Goal: Task Accomplishment & Management: Use online tool/utility

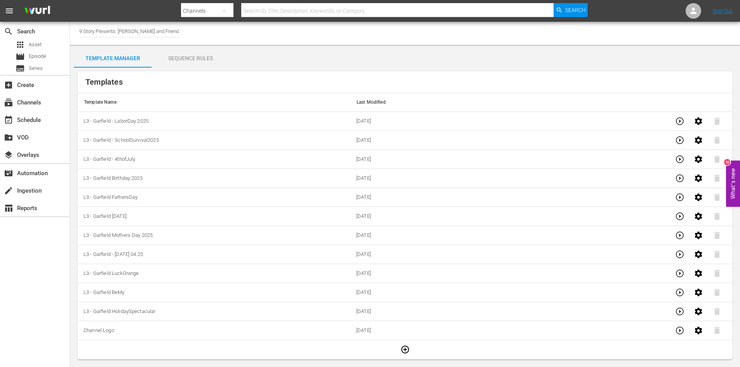
click at [210, 54] on div "Sequence Rules" at bounding box center [190, 58] width 78 height 19
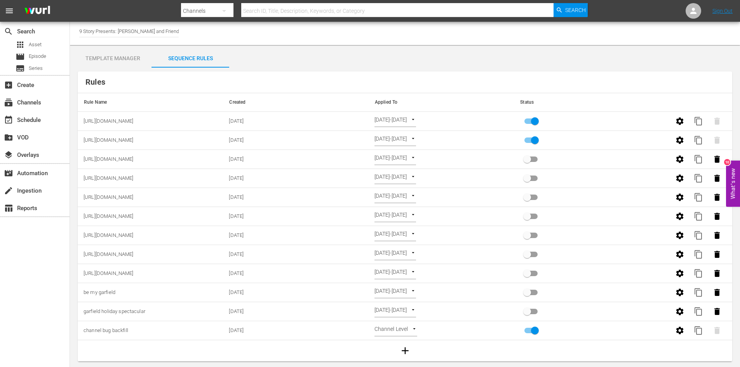
click at [432, 121] on body "menu Search By Channels Search ID, Title, Description, Keywords, or Category Se…" at bounding box center [370, 183] width 740 height 367
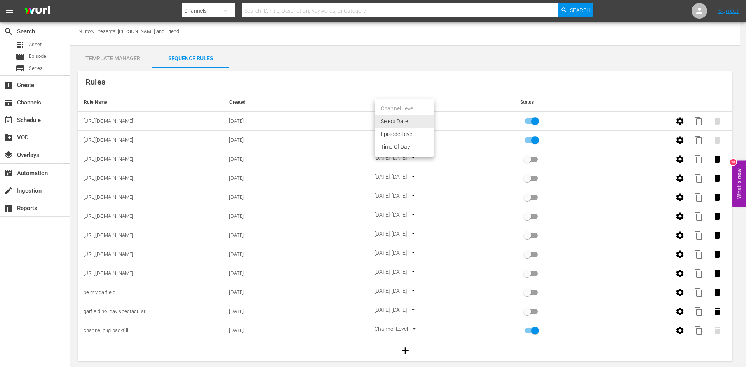
click at [194, 123] on div at bounding box center [373, 183] width 746 height 367
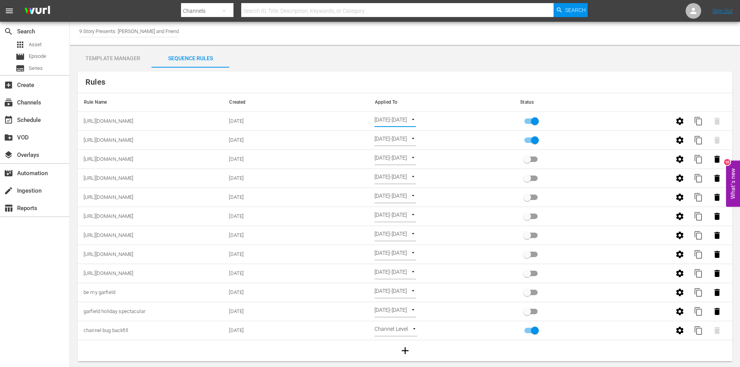
click at [134, 120] on span "[URL][DOMAIN_NAME]" at bounding box center [109, 121] width 50 height 6
click at [107, 61] on div "Template Manager" at bounding box center [113, 58] width 78 height 19
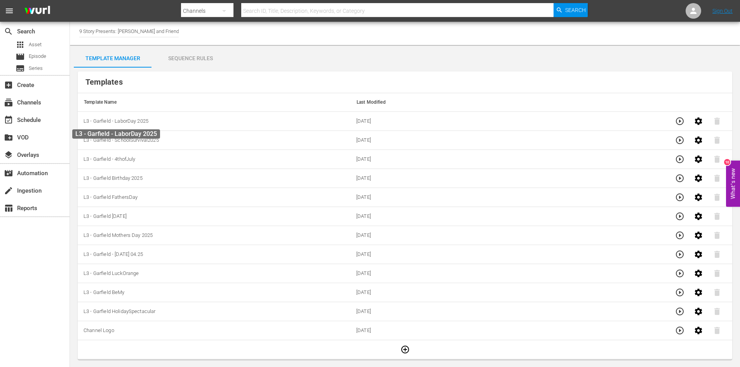
click at [126, 122] on span "L3 - Garfield - LaborDay 2025" at bounding box center [116, 121] width 65 height 6
click at [185, 55] on div "Sequence Rules" at bounding box center [190, 58] width 78 height 19
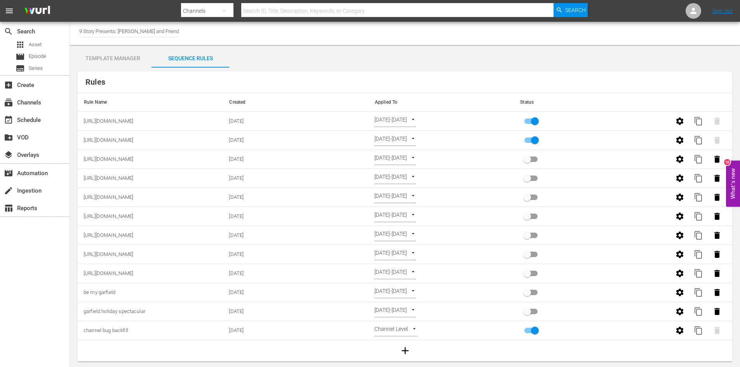
click at [134, 123] on span "[URL][DOMAIN_NAME]" at bounding box center [109, 121] width 50 height 6
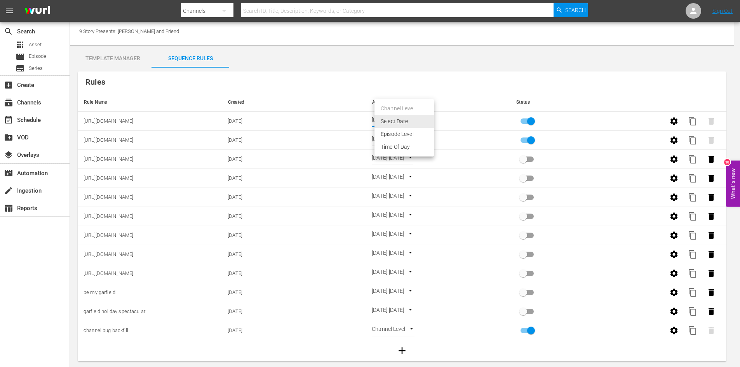
click at [428, 122] on body "menu Search By Channels Search ID, Title, Description, Keywords, or Category Se…" at bounding box center [370, 183] width 740 height 367
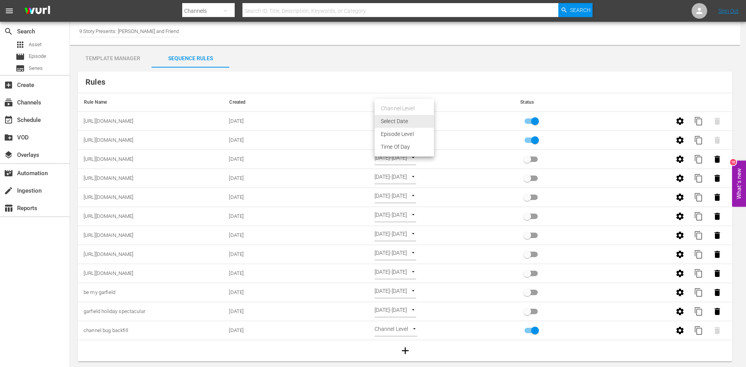
click at [404, 122] on li "Select Date" at bounding box center [403, 121] width 59 height 13
click at [404, 122] on body "menu Search By Channels Search ID, Title, Description, Keywords, or Category Se…" at bounding box center [373, 183] width 746 height 367
click at [403, 136] on li "Episode Level" at bounding box center [403, 134] width 59 height 13
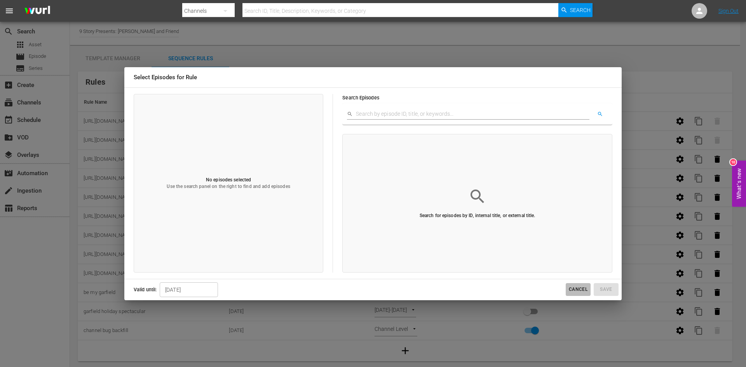
click at [569, 287] on span "Cancel" at bounding box center [578, 290] width 19 height 8
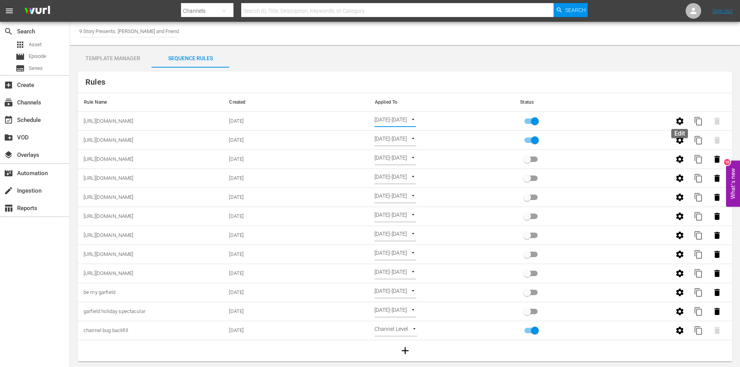
click at [681, 122] on icon "button" at bounding box center [679, 121] width 9 height 9
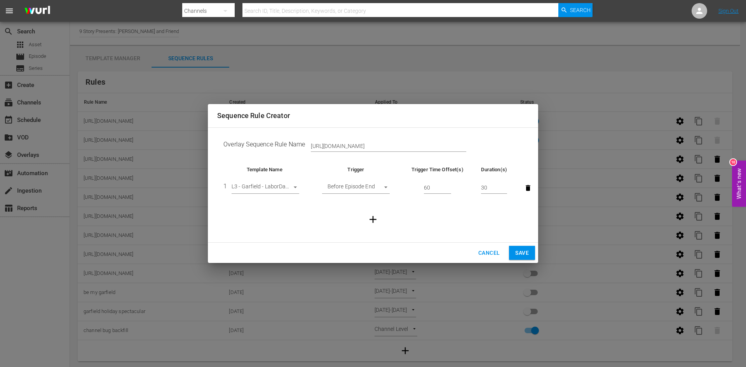
click at [358, 79] on div "Sequence Rule Creator Overlay Sequence Rule Name [URL][DOMAIN_NAME] Template Na…" at bounding box center [373, 183] width 746 height 367
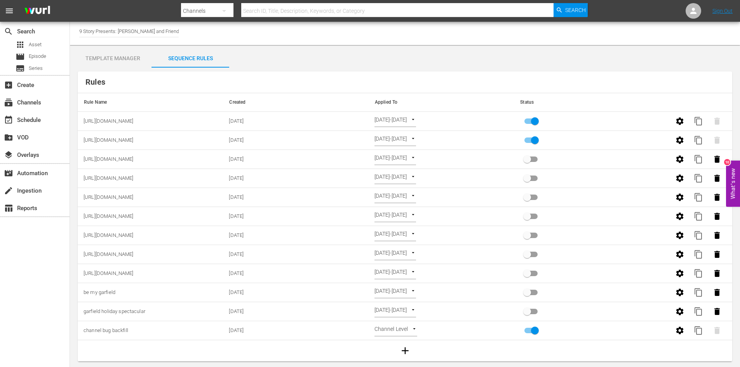
click at [414, 121] on body "menu Search By Channels Search ID, Title, Description, Keywords, or Category Se…" at bounding box center [370, 183] width 740 height 367
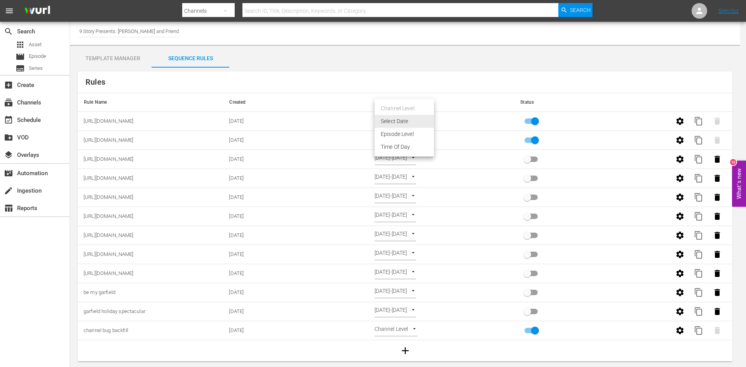
click at [679, 123] on div at bounding box center [373, 183] width 746 height 367
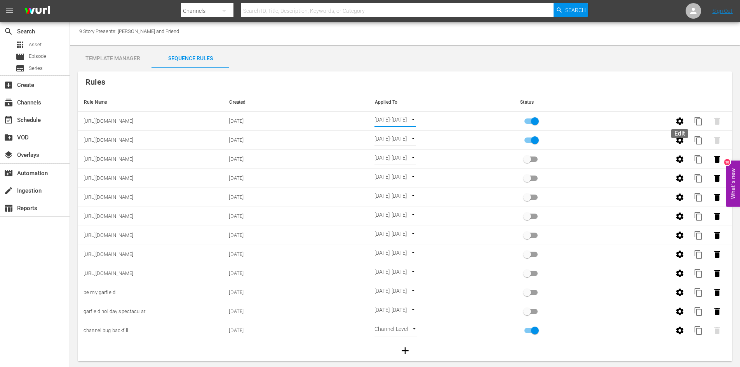
click at [680, 122] on icon "button" at bounding box center [679, 121] width 9 height 9
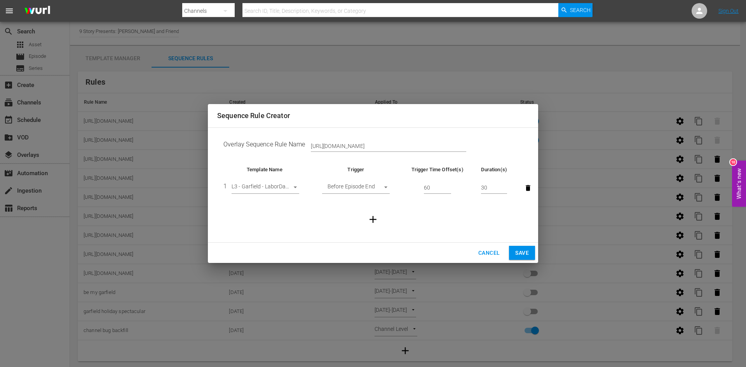
click at [383, 186] on body "menu Search By Channels Search ID, Title, Description, Keywords, or Category Se…" at bounding box center [373, 183] width 746 height 367
drag, startPoint x: 490, startPoint y: 253, endPoint x: 501, endPoint y: 251, distance: 10.7
click at [490, 253] on div at bounding box center [373, 183] width 746 height 367
click at [488, 250] on span "Cancel" at bounding box center [488, 253] width 21 height 10
